Goal: Navigation & Orientation: Find specific page/section

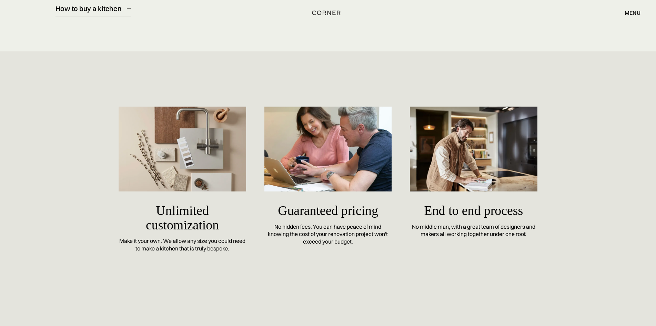
scroll to position [3205, 0]
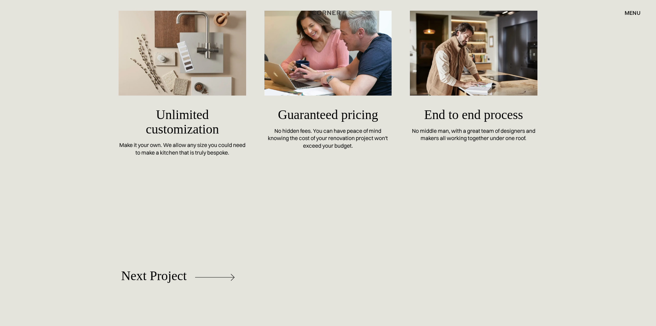
click at [636, 13] on div "menu" at bounding box center [632, 13] width 16 height 6
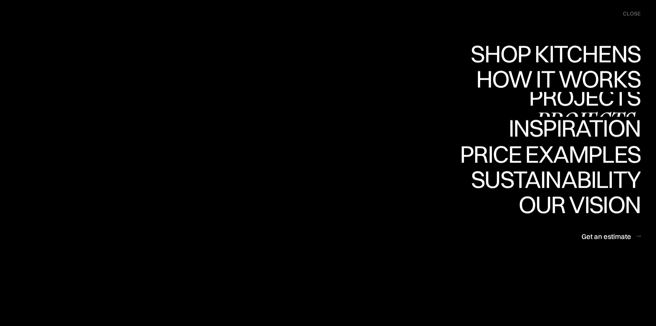
click at [586, 104] on link "Projects Projects" at bounding box center [585, 104] width 112 height 25
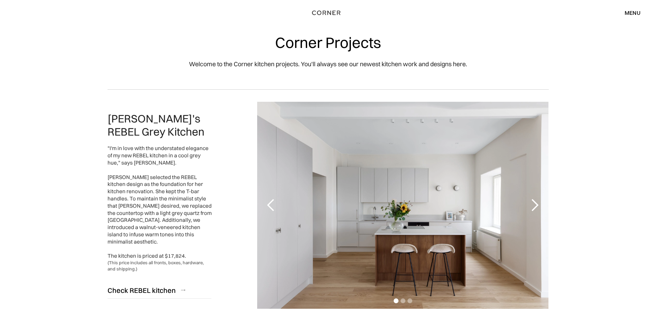
scroll to position [69, 0]
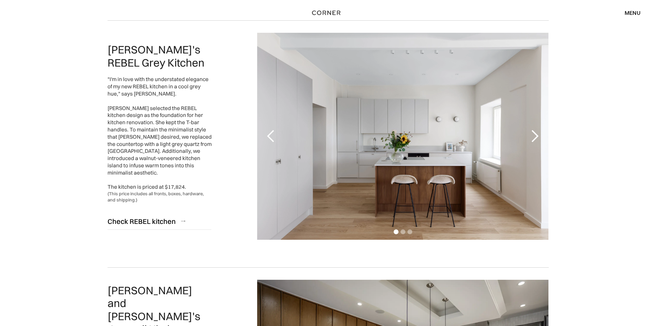
click at [530, 137] on div "next slide" at bounding box center [535, 136] width 14 height 14
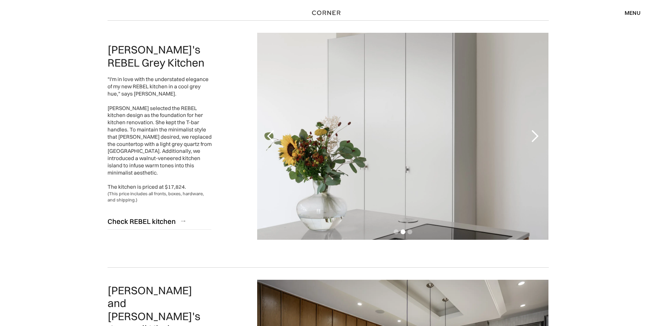
click at [530, 137] on div "next slide" at bounding box center [535, 136] width 14 height 14
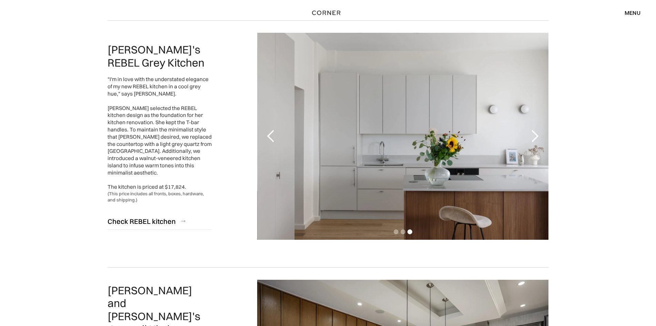
click at [530, 137] on div "next slide" at bounding box center [535, 136] width 14 height 14
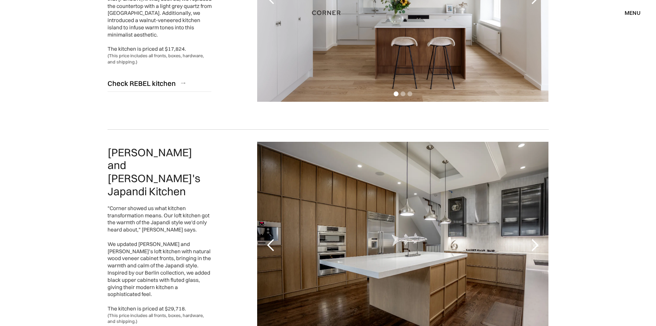
scroll to position [276, 0]
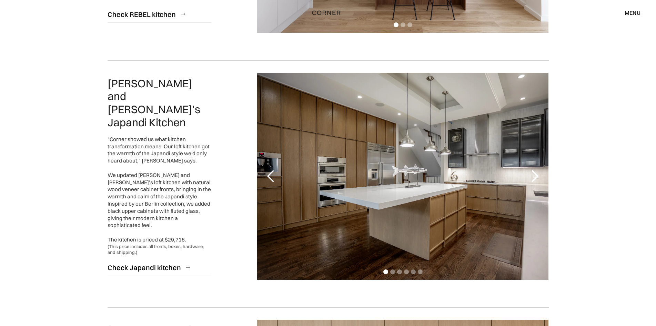
click at [540, 182] on div "next slide" at bounding box center [535, 176] width 14 height 14
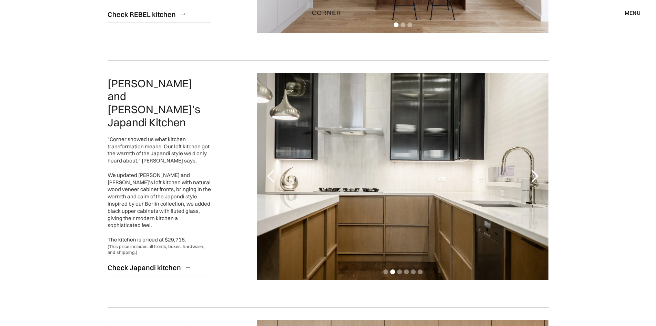
click at [540, 182] on div "next slide" at bounding box center [535, 176] width 14 height 14
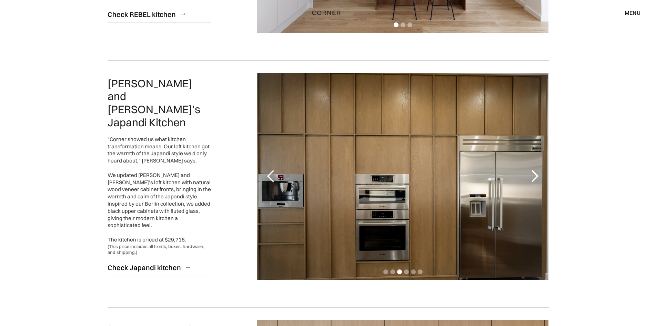
click at [540, 182] on div "next slide" at bounding box center [535, 176] width 14 height 14
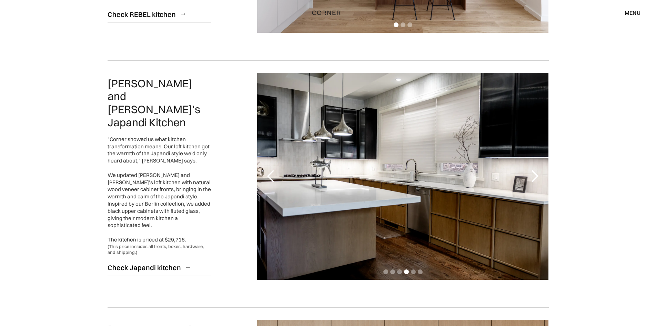
click at [540, 182] on div "next slide" at bounding box center [535, 176] width 14 height 14
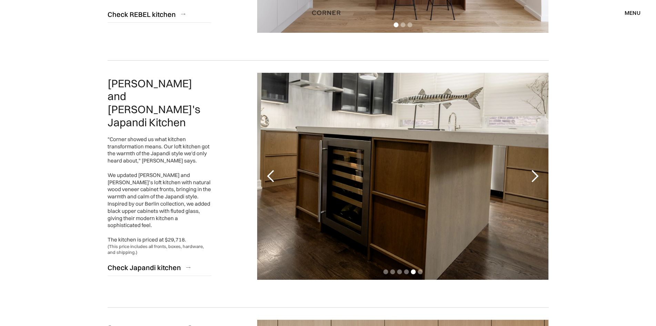
click at [541, 182] on div "next slide" at bounding box center [535, 176] width 14 height 14
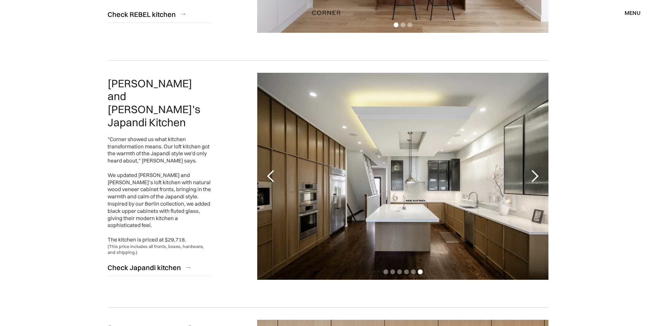
click at [541, 182] on div "next slide" at bounding box center [535, 176] width 14 height 14
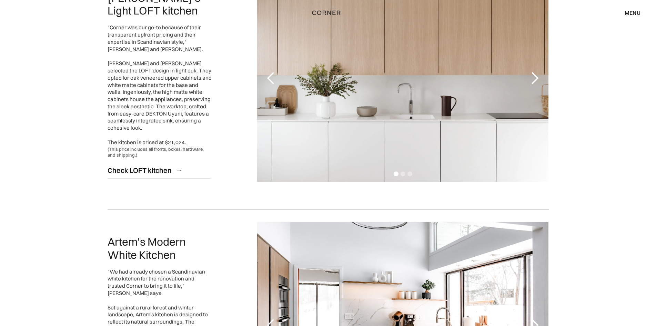
scroll to position [793, 0]
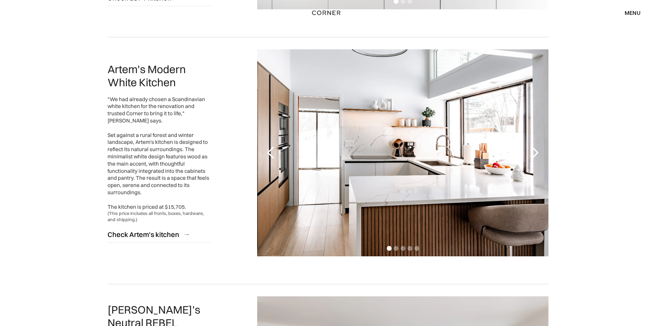
click at [539, 155] on div "next slide" at bounding box center [535, 153] width 14 height 14
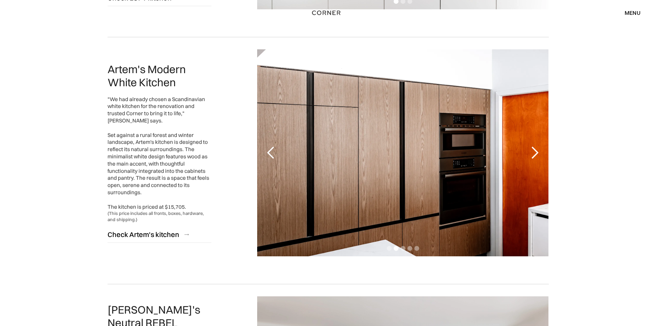
click at [539, 155] on div "next slide" at bounding box center [535, 153] width 14 height 14
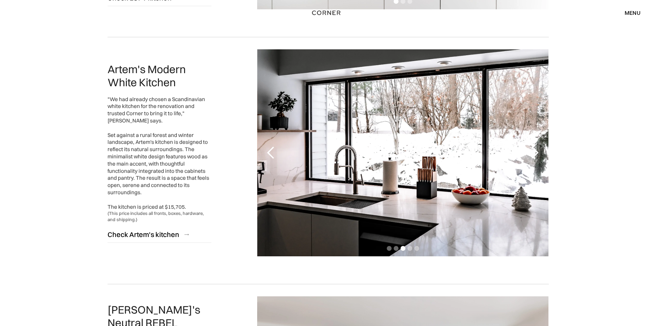
click at [539, 155] on div "next slide" at bounding box center [535, 153] width 14 height 14
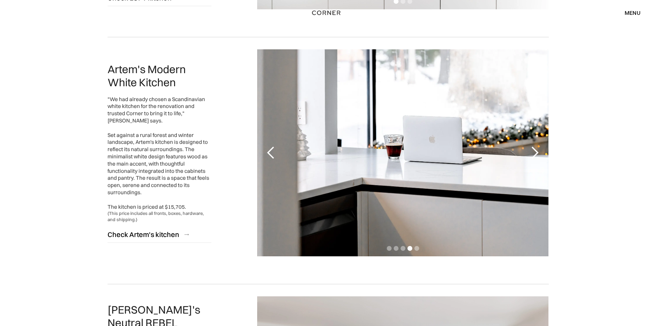
click at [539, 155] on div "next slide" at bounding box center [535, 153] width 14 height 14
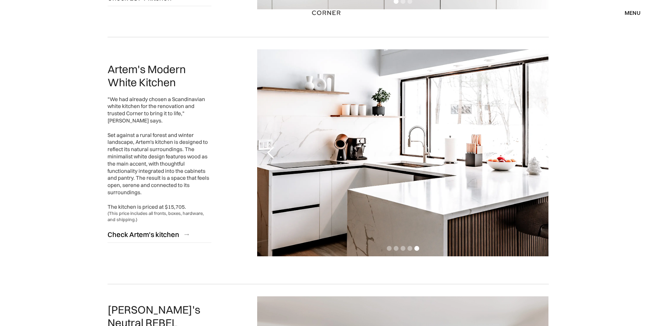
click at [540, 155] on div "next slide" at bounding box center [535, 153] width 14 height 14
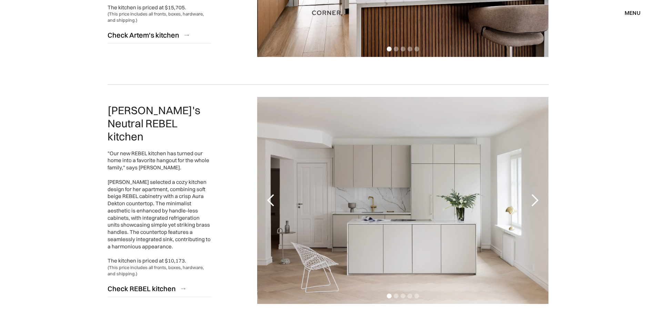
scroll to position [1034, 0]
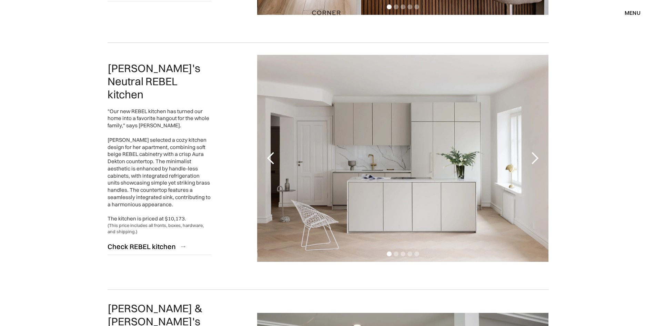
click at [535, 159] on div "next slide" at bounding box center [535, 158] width 14 height 14
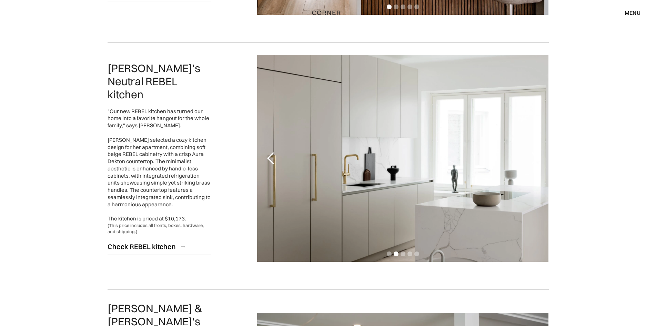
click at [535, 159] on div "next slide" at bounding box center [535, 158] width 14 height 14
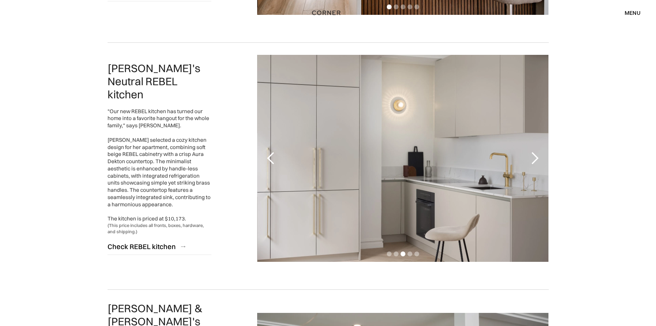
click at [535, 159] on div "next slide" at bounding box center [535, 158] width 14 height 14
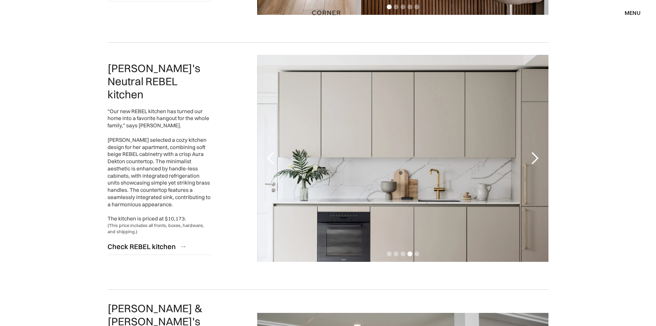
click at [535, 159] on div "next slide" at bounding box center [535, 158] width 14 height 14
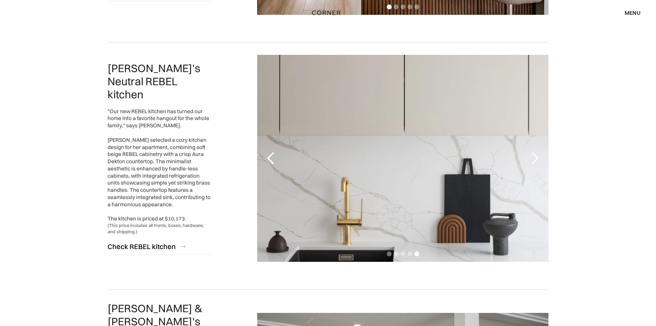
click at [535, 160] on div "next slide" at bounding box center [535, 158] width 14 height 14
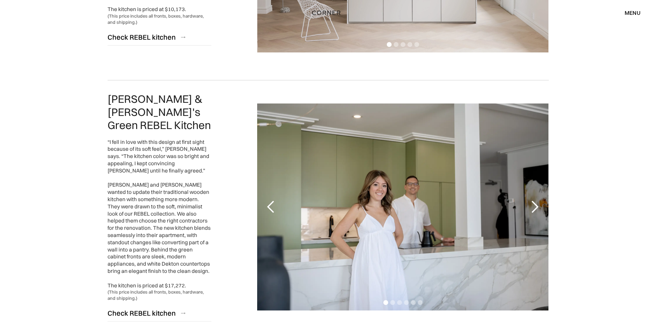
scroll to position [1275, 0]
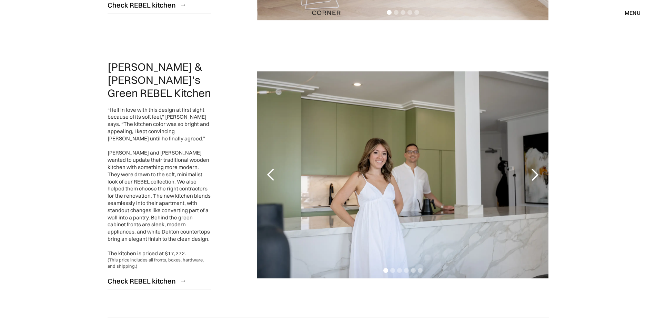
click at [537, 176] on div "next slide" at bounding box center [535, 174] width 28 height 207
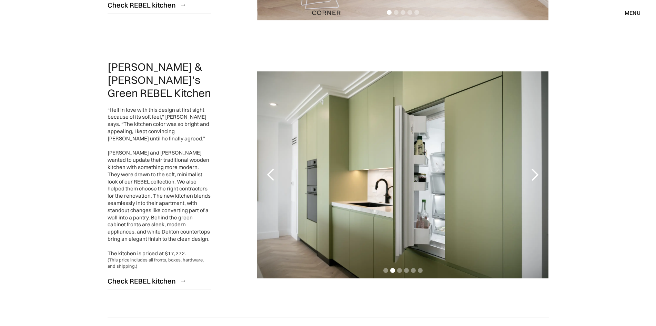
click at [537, 176] on div "next slide" at bounding box center [535, 174] width 28 height 207
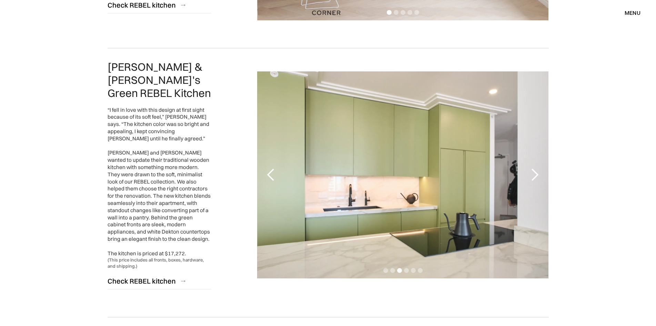
click at [537, 176] on div "next slide" at bounding box center [535, 174] width 28 height 207
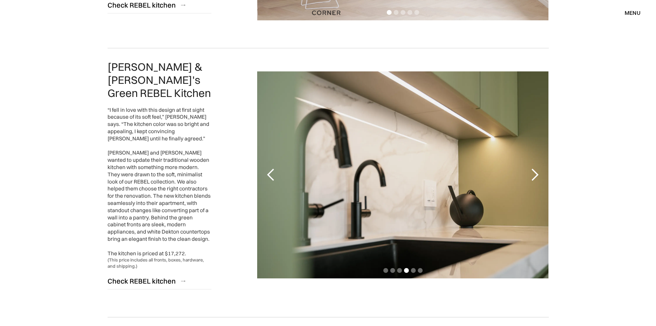
click at [537, 176] on div "next slide" at bounding box center [535, 174] width 28 height 207
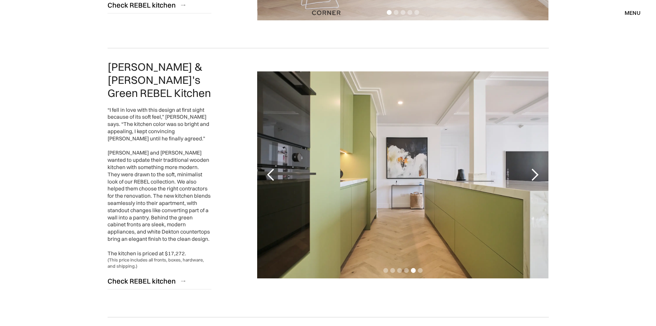
click at [537, 176] on div "next slide" at bounding box center [535, 174] width 28 height 207
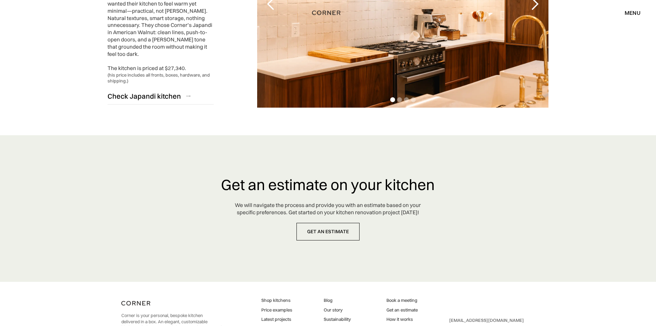
scroll to position [1748, 0]
